Goal: Task Accomplishment & Management: Complete application form

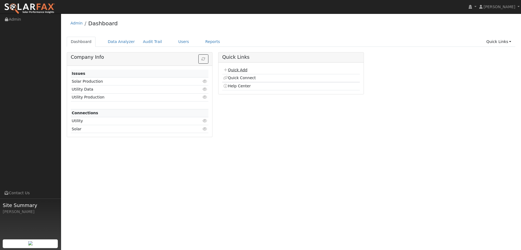
click at [228, 70] on link "Quick Add" at bounding box center [235, 70] width 24 height 4
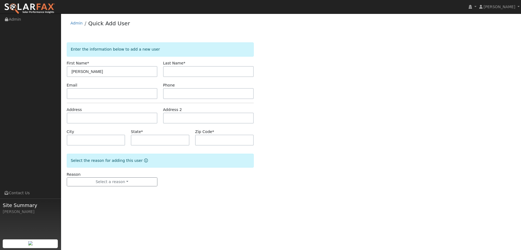
type input "[PERSON_NAME]"
paste input "[EMAIL_ADDRESS][DOMAIN_NAME]"
type input "[EMAIL_ADDRESS][DOMAIN_NAME]"
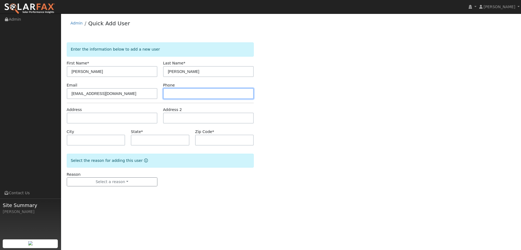
click at [219, 92] on input "text" at bounding box center [208, 93] width 91 height 11
paste input "[PHONE_NUMBER]"
type input "[PHONE_NUMBER]"
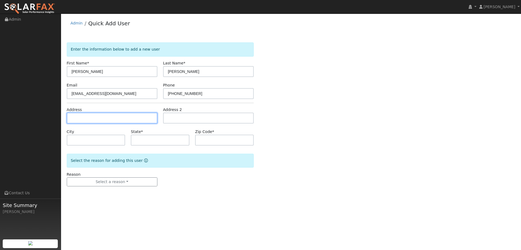
click at [130, 115] on input "text" at bounding box center [112, 117] width 91 height 11
paste input "[STREET_ADDRESS]"
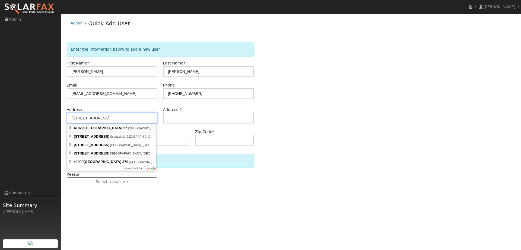
type input "[STREET_ADDRESS]"
type input "Woodland"
type input "CA"
type input "95776"
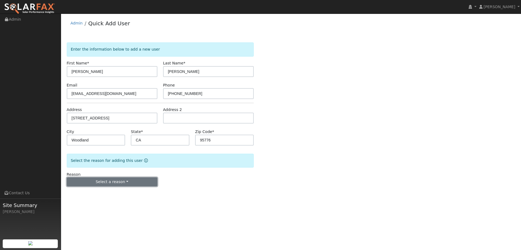
click at [145, 184] on button "Select a reason" at bounding box center [112, 181] width 91 height 9
click at [118, 193] on link "New lead" at bounding box center [97, 193] width 60 height 8
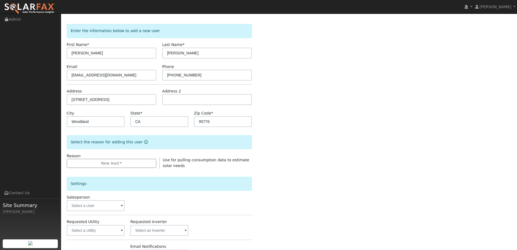
scroll to position [27, 0]
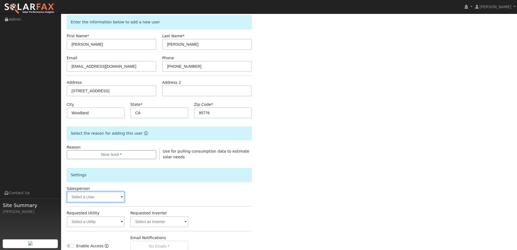
click at [98, 199] on input "text" at bounding box center [96, 196] width 58 height 11
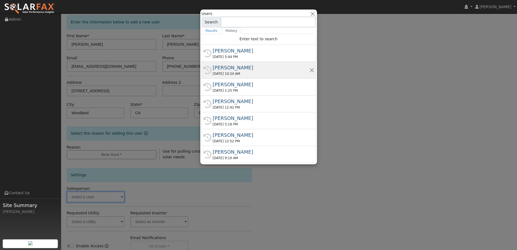
click at [237, 67] on div "[PERSON_NAME]" at bounding box center [261, 67] width 97 height 7
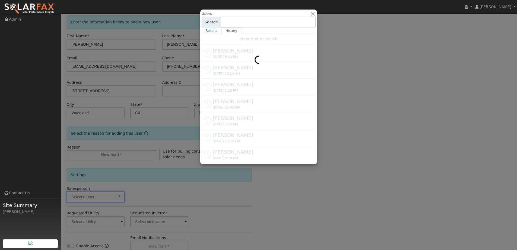
type input "[PERSON_NAME]"
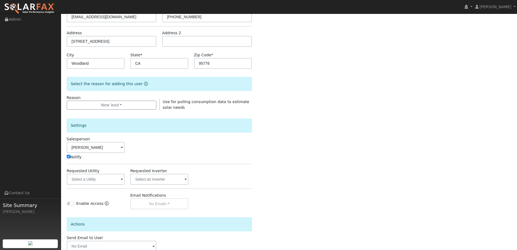
scroll to position [81, 0]
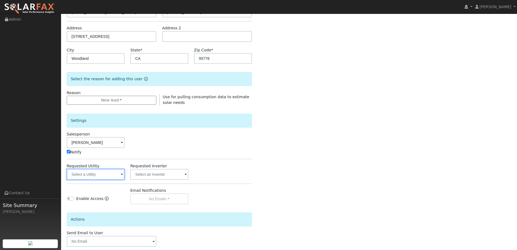
click at [105, 178] on input "text" at bounding box center [96, 174] width 58 height 11
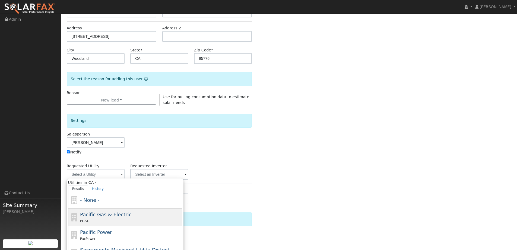
click at [121, 213] on span "Pacific Gas & Electric" at bounding box center [105, 214] width 51 height 6
type input "Pacific Gas & Electric"
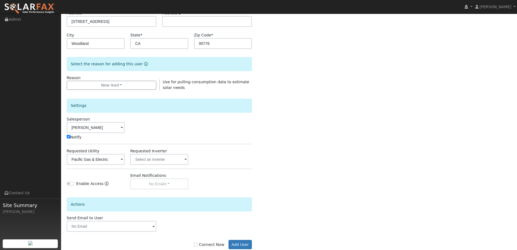
scroll to position [109, 0]
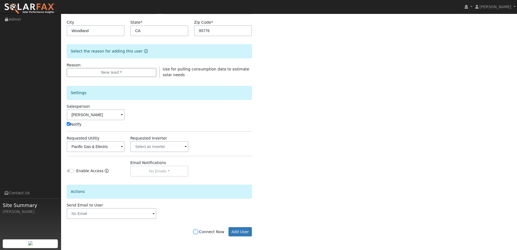
click at [198, 229] on input "Connect Now" at bounding box center [196, 231] width 4 height 4
checkbox input "true"
click at [239, 231] on button "Add User" at bounding box center [241, 231] width 24 height 9
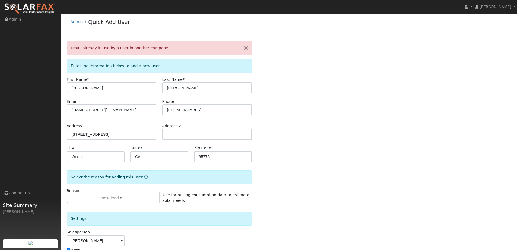
scroll to position [0, 0]
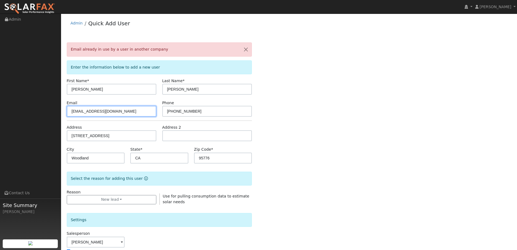
drag, startPoint x: 125, startPoint y: 108, endPoint x: 68, endPoint y: 115, distance: 56.9
click at [68, 115] on input "[EMAIL_ADDRESS][DOMAIN_NAME]" at bounding box center [112, 111] width 90 height 11
click at [122, 114] on input "[EMAIL_ADDRESS][DOMAIN_NAME]" at bounding box center [112, 111] width 90 height 11
drag, startPoint x: 137, startPoint y: 111, endPoint x: 72, endPoint y: 112, distance: 64.9
click at [72, 112] on input "[EMAIL_ADDRESS][DOMAIN_NAME]" at bounding box center [112, 111] width 90 height 11
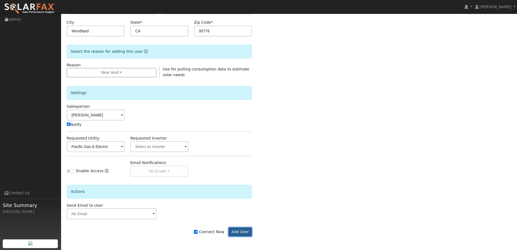
click at [241, 229] on button "Add User" at bounding box center [241, 231] width 24 height 9
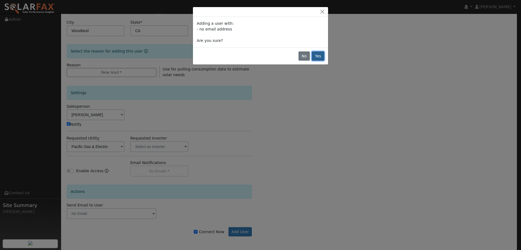
click at [317, 57] on button "Yes" at bounding box center [318, 55] width 12 height 9
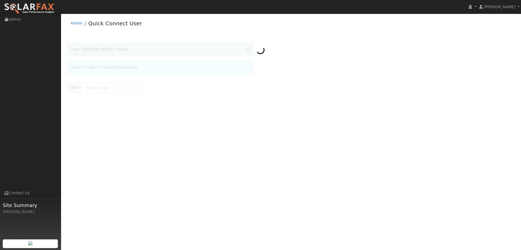
type input "[PERSON_NAME]"
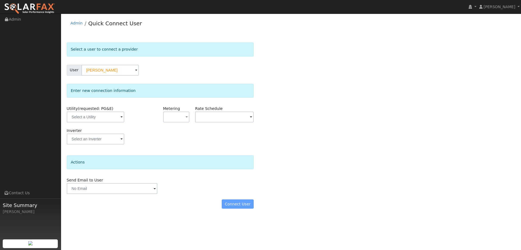
click at [121, 116] on span at bounding box center [122, 117] width 2 height 6
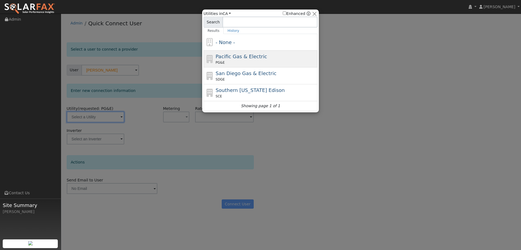
click at [245, 56] on span "Pacific Gas & Electric" at bounding box center [241, 56] width 51 height 6
type input "PG&E"
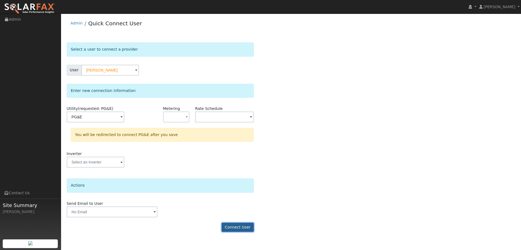
click at [234, 227] on button "Connect User" at bounding box center [238, 226] width 32 height 9
